Goal: Book appointment/travel/reservation

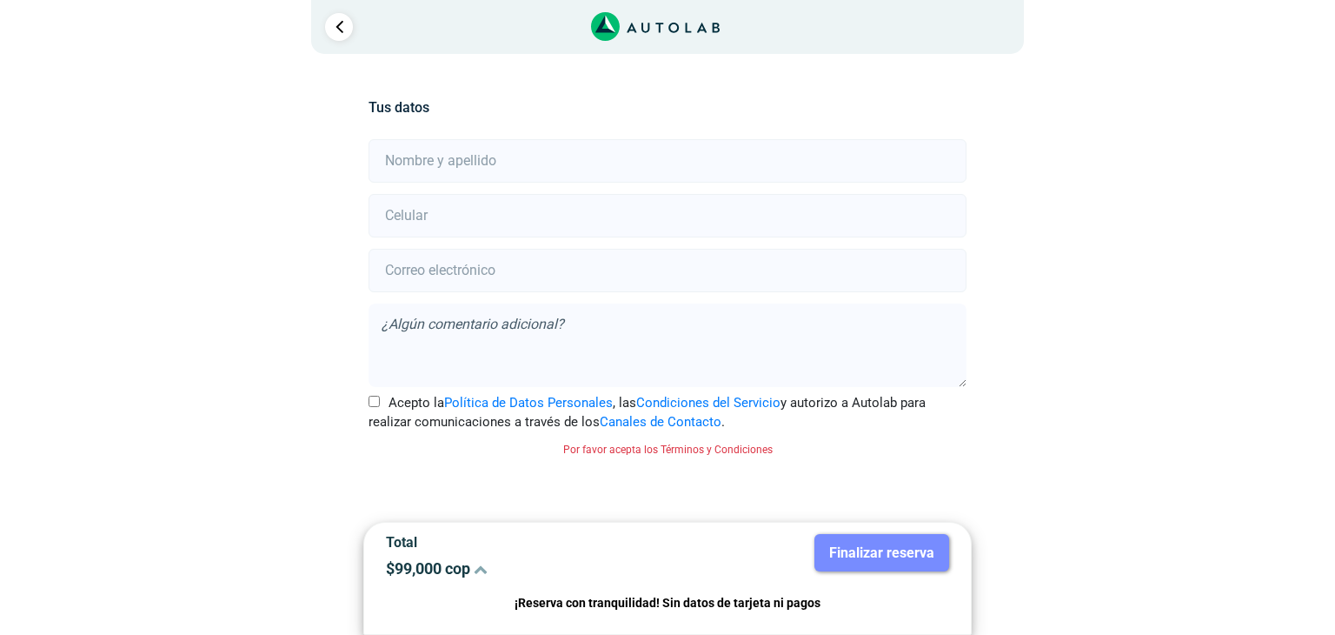
click at [488, 156] on input "text" at bounding box center [667, 160] width 597 height 43
type input "[PERSON_NAME]"
type input "3144518117"
type input "[EMAIL_ADDRESS][DOMAIN_NAME]"
click at [530, 324] on textarea at bounding box center [667, 344] width 597 height 83
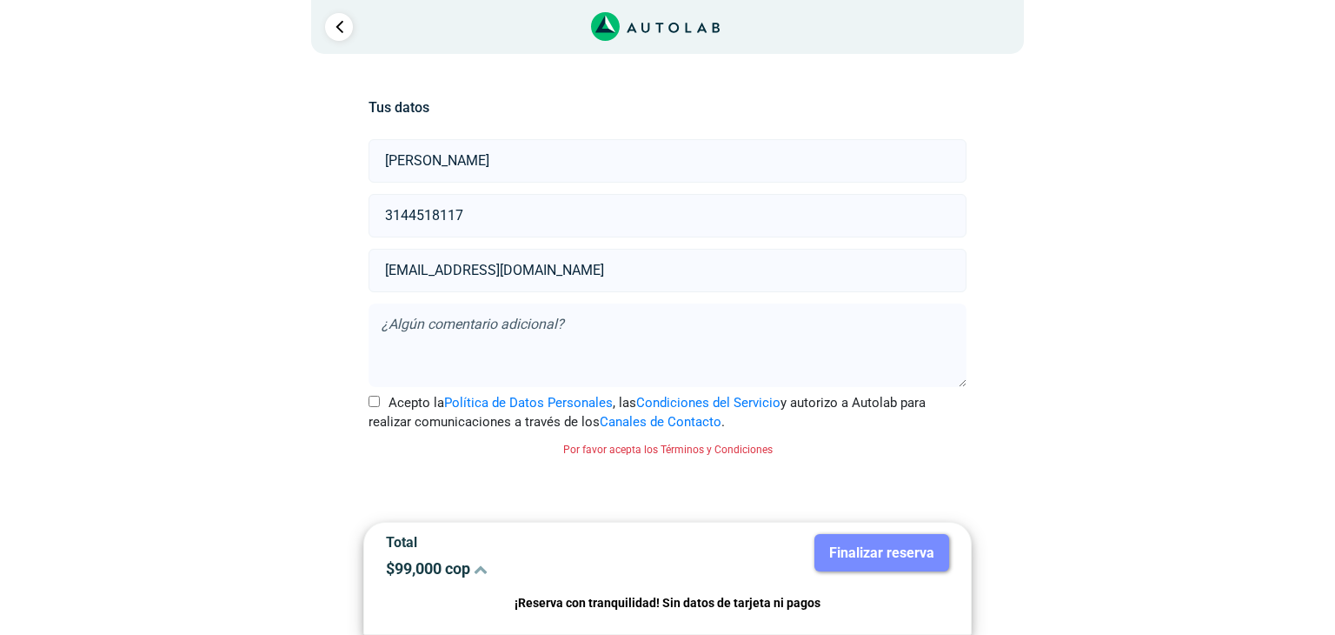
click at [530, 324] on textarea at bounding box center [667, 344] width 597 height 83
click at [1231, 184] on div "× ¡Reserva tranquilo! Sin datos de tarjeta ni pagos Aquí puedes ver tus servici…" at bounding box center [667, 290] width 1335 height 580
click at [517, 323] on textarea at bounding box center [667, 344] width 597 height 83
type textarea "COTIZAR TAMBIEN EL VIDRIO PANORAMICO TRASERO ORIGINAL [PERSON_NAME]"
click at [369, 405] on label "Acepto la Política de Datos Personales , las Condiciones del Servicio y autoriz…" at bounding box center [667, 412] width 597 height 39
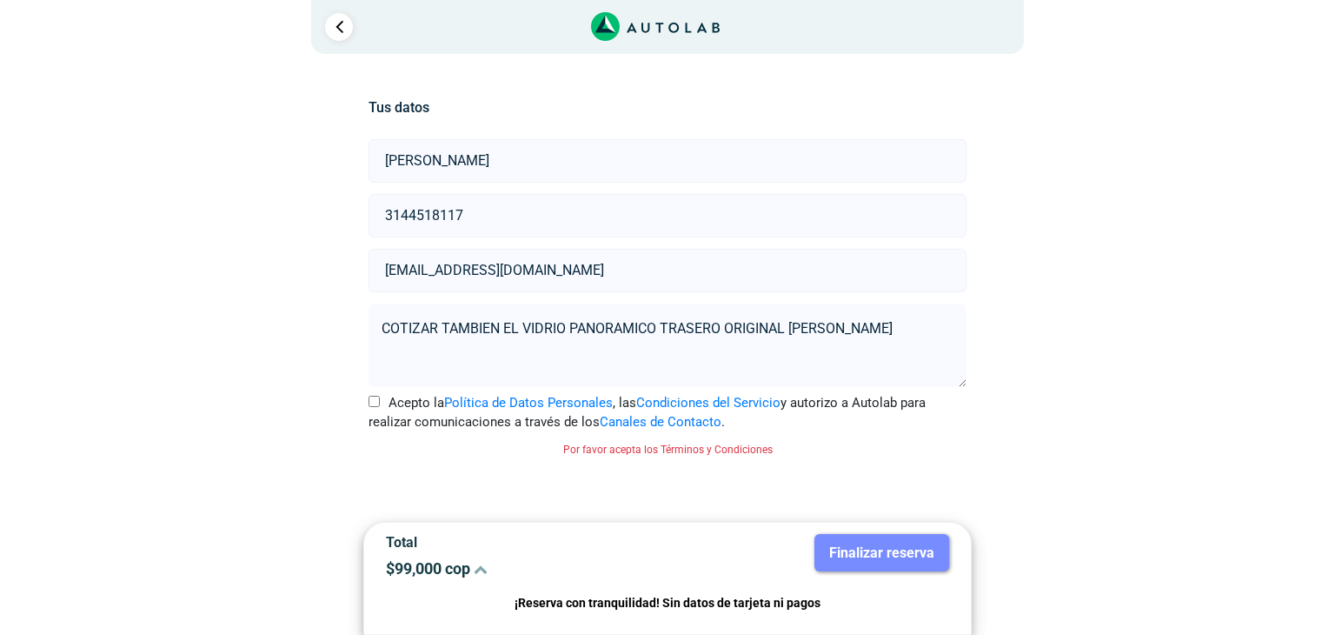
click at [369, 405] on input "Acepto la Política de Datos Personales , las Condiciones del Servicio y autoriz…" at bounding box center [374, 401] width 11 height 11
checkbox input "true"
click at [1116, 340] on div "Llevo mi carro [GEOGRAPHIC_DATA] Lugar del Servicio Sede CARS GT RETAIL a Calle…" at bounding box center [667, 306] width 1043 height 502
click at [480, 568] on icon at bounding box center [481, 569] width 14 height 14
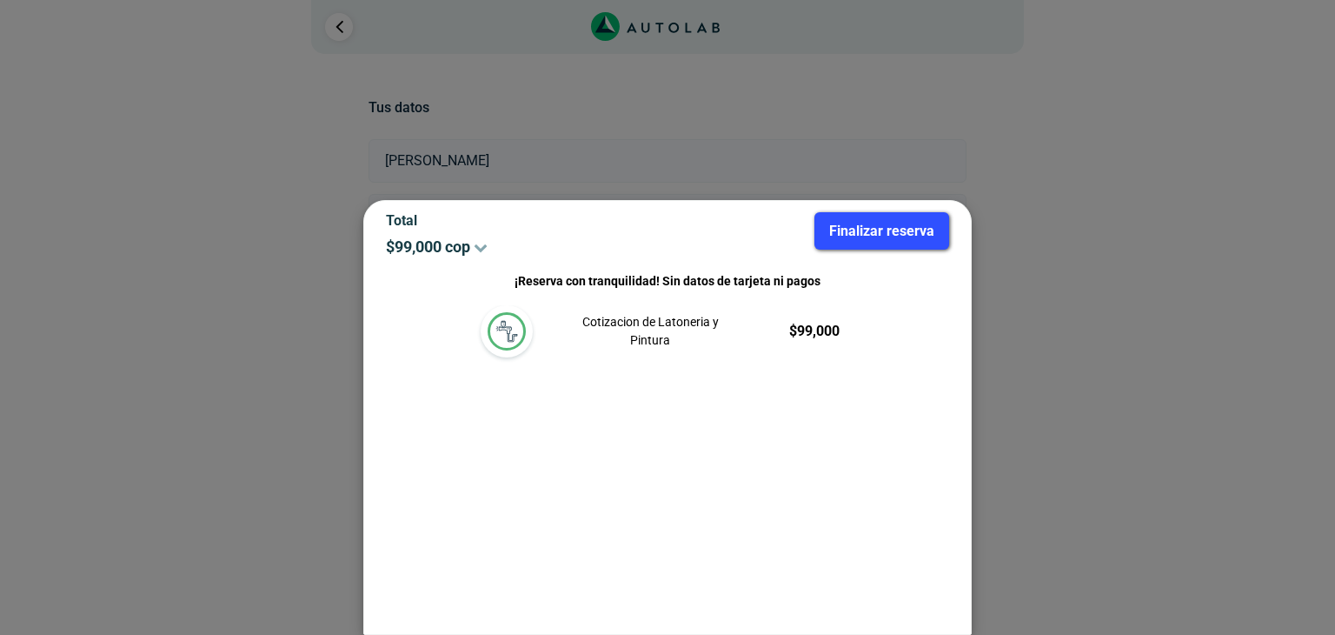
click at [605, 279] on p "¡Reserva con tranquilidad! Sin datos de tarjeta ni pagos" at bounding box center [667, 281] width 563 height 20
click at [874, 236] on button "Finalizar reserva" at bounding box center [882, 230] width 135 height 37
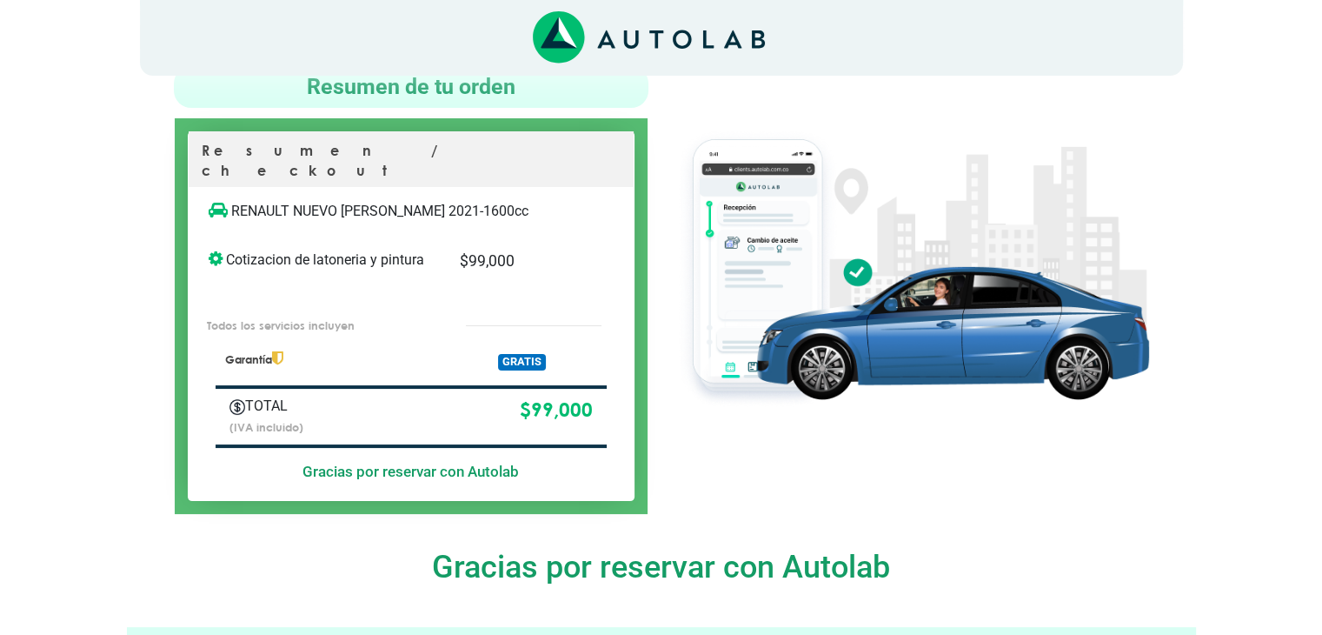
scroll to position [118, 0]
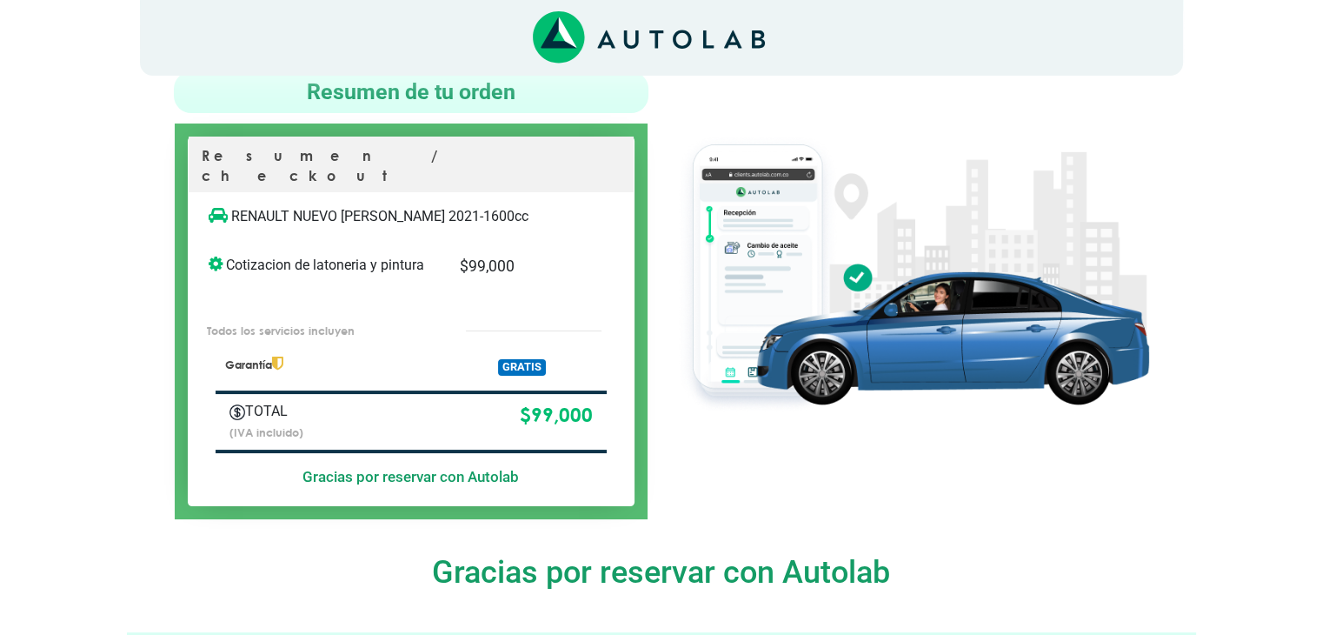
click at [360, 323] on p "Todos los servicios incluyen" at bounding box center [318, 331] width 223 height 17
click at [454, 313] on div "Todos los servicios incluyen" at bounding box center [411, 329] width 445 height 32
drag, startPoint x: 540, startPoint y: 314, endPoint x: 504, endPoint y: 354, distance: 53.6
click at [504, 354] on div "Resumen / checkout RENAULT NUEVO [PERSON_NAME] 2021-1600cc Cotizacion de latone…" at bounding box center [411, 320] width 447 height 369
click at [504, 359] on span "GRATIS" at bounding box center [522, 367] width 48 height 17
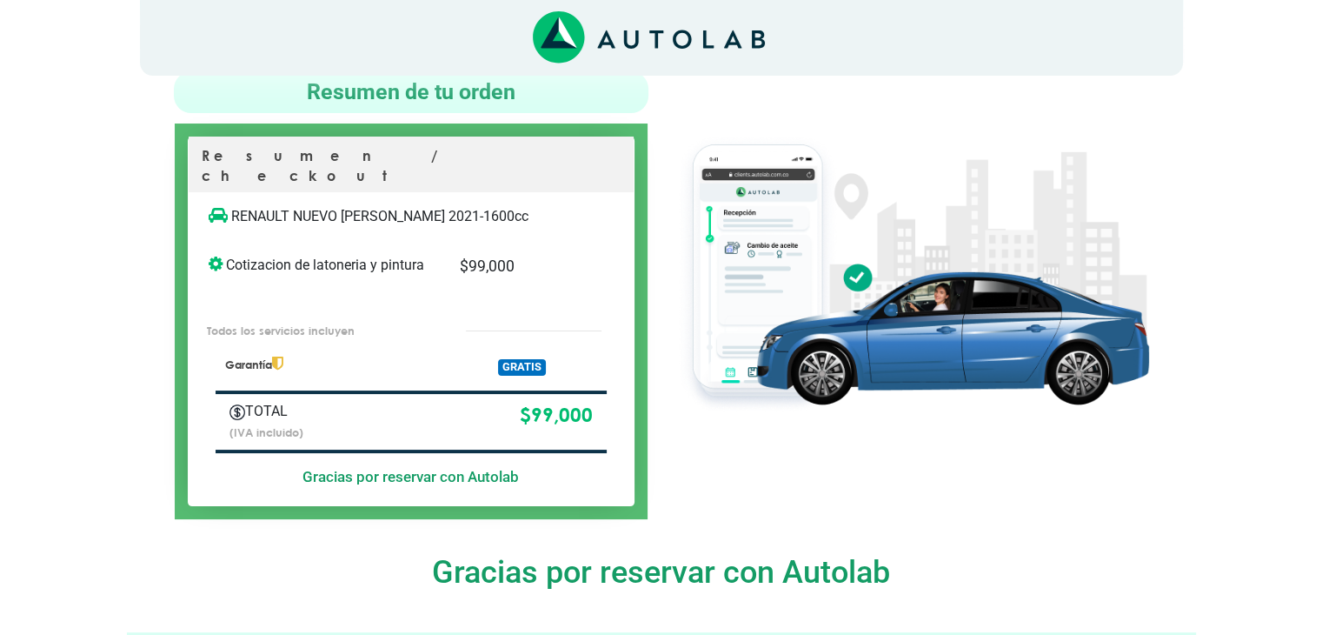
click at [508, 359] on span "GRATIS" at bounding box center [522, 367] width 48 height 17
click at [509, 359] on span "GRATIS" at bounding box center [522, 367] width 48 height 17
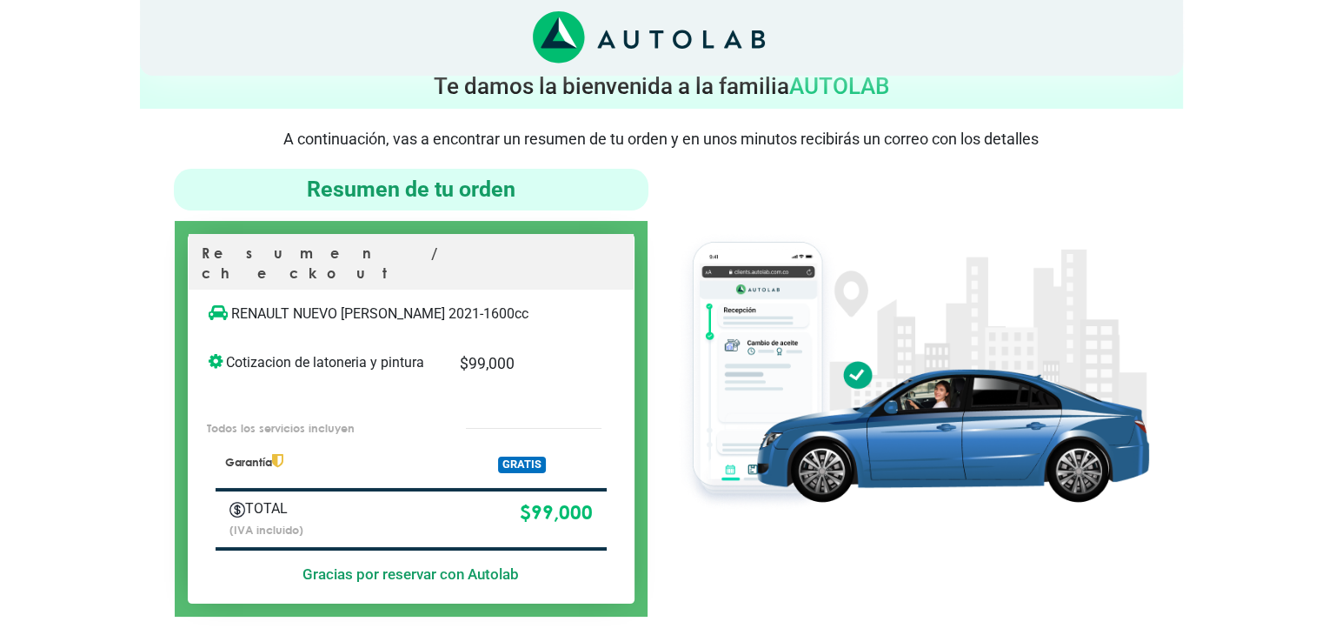
scroll to position [0, 0]
